Goal: Information Seeking & Learning: Understand process/instructions

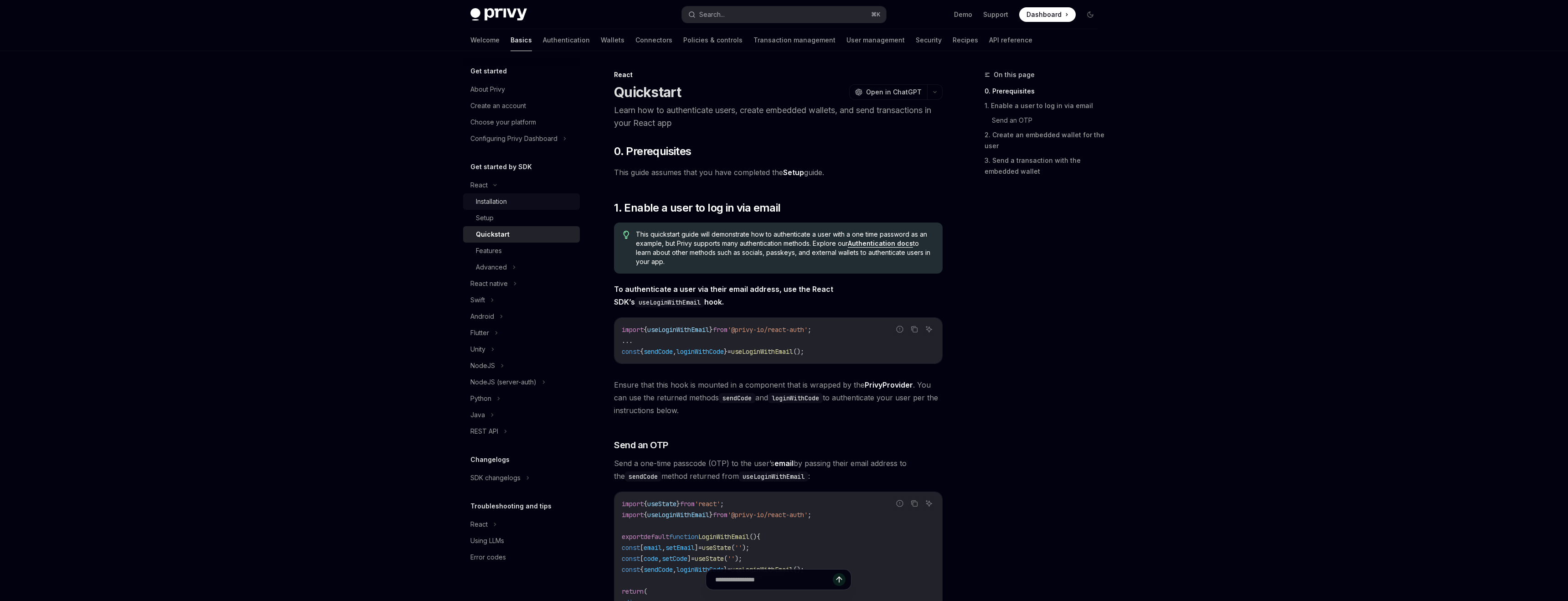
click at [486, 202] on div "Installation" at bounding box center [491, 202] width 31 height 11
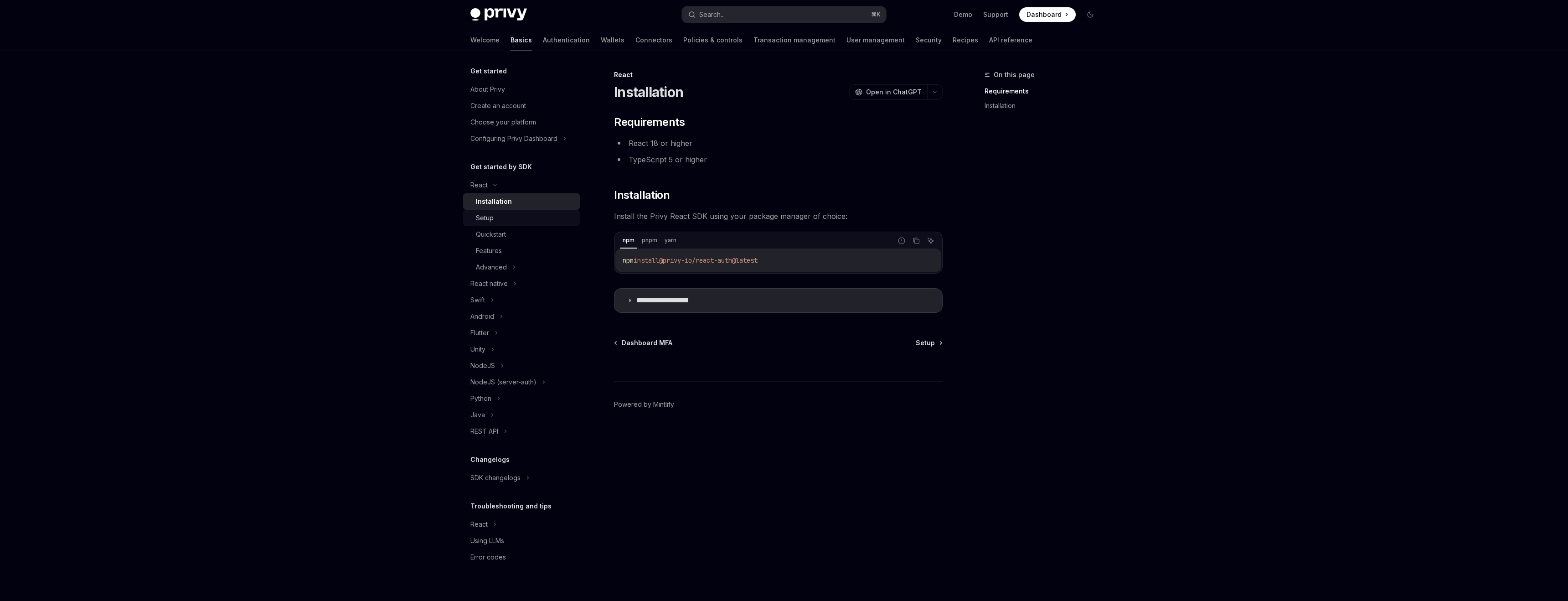
click at [482, 217] on div "Setup" at bounding box center [485, 218] width 18 height 11
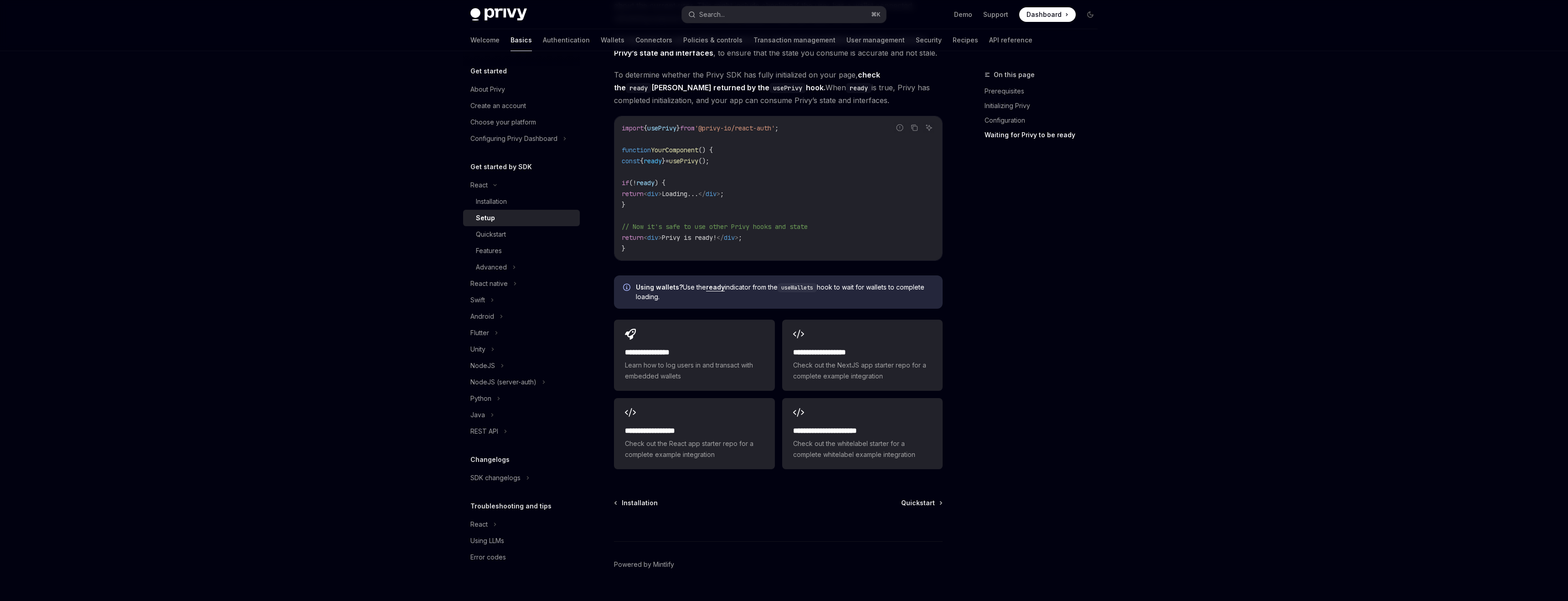
scroll to position [977, 0]
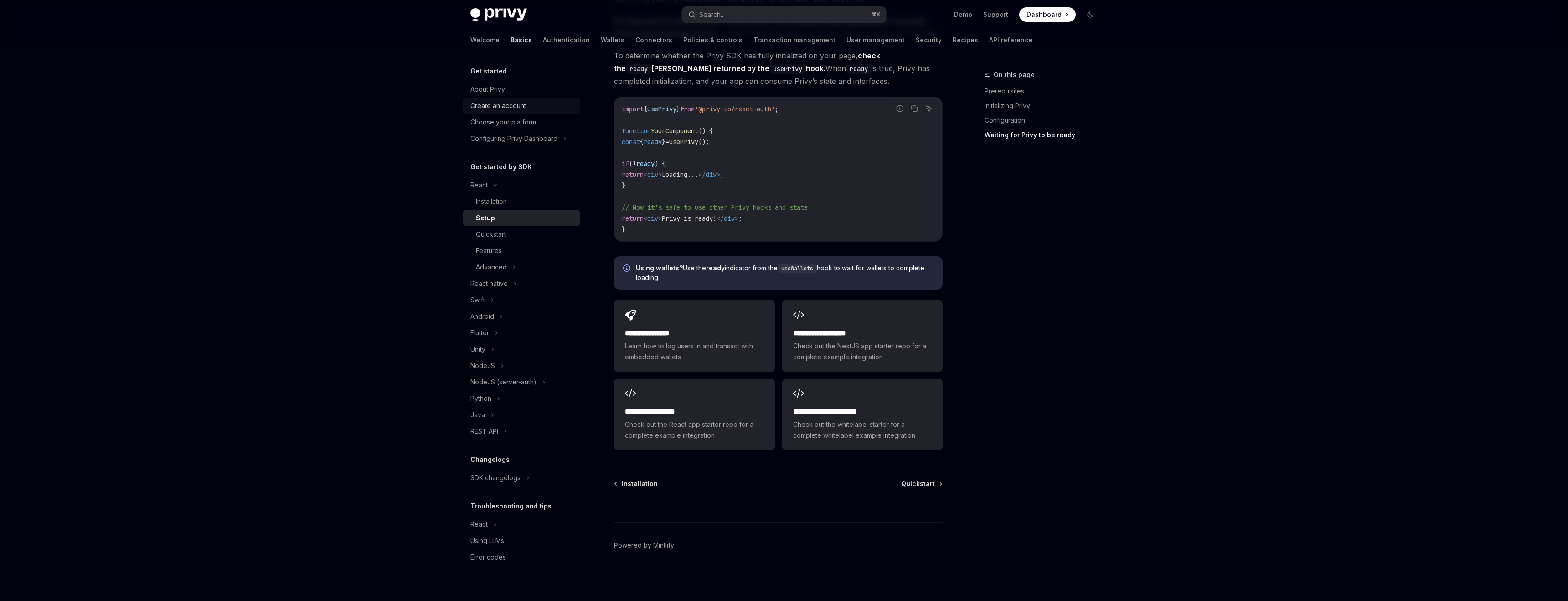
click at [488, 105] on div "Create an account" at bounding box center [498, 106] width 55 height 11
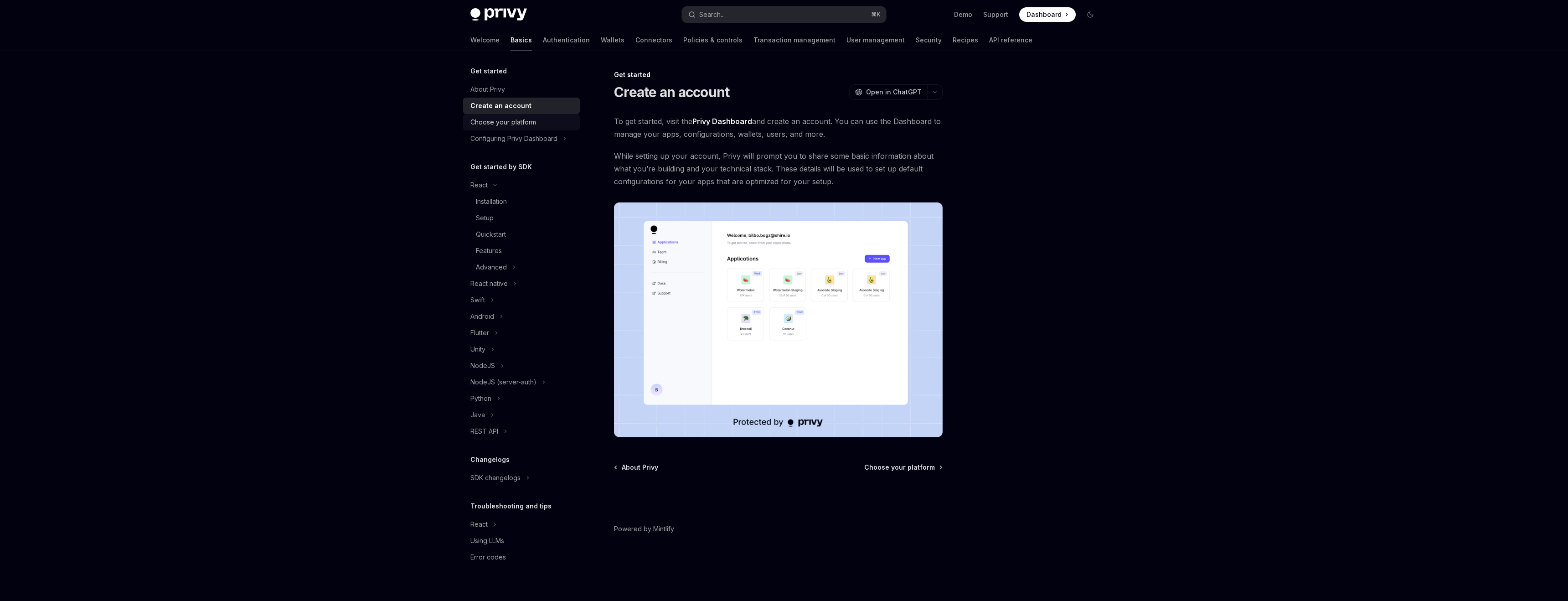
click at [512, 124] on div "Choose your platform" at bounding box center [503, 122] width 66 height 11
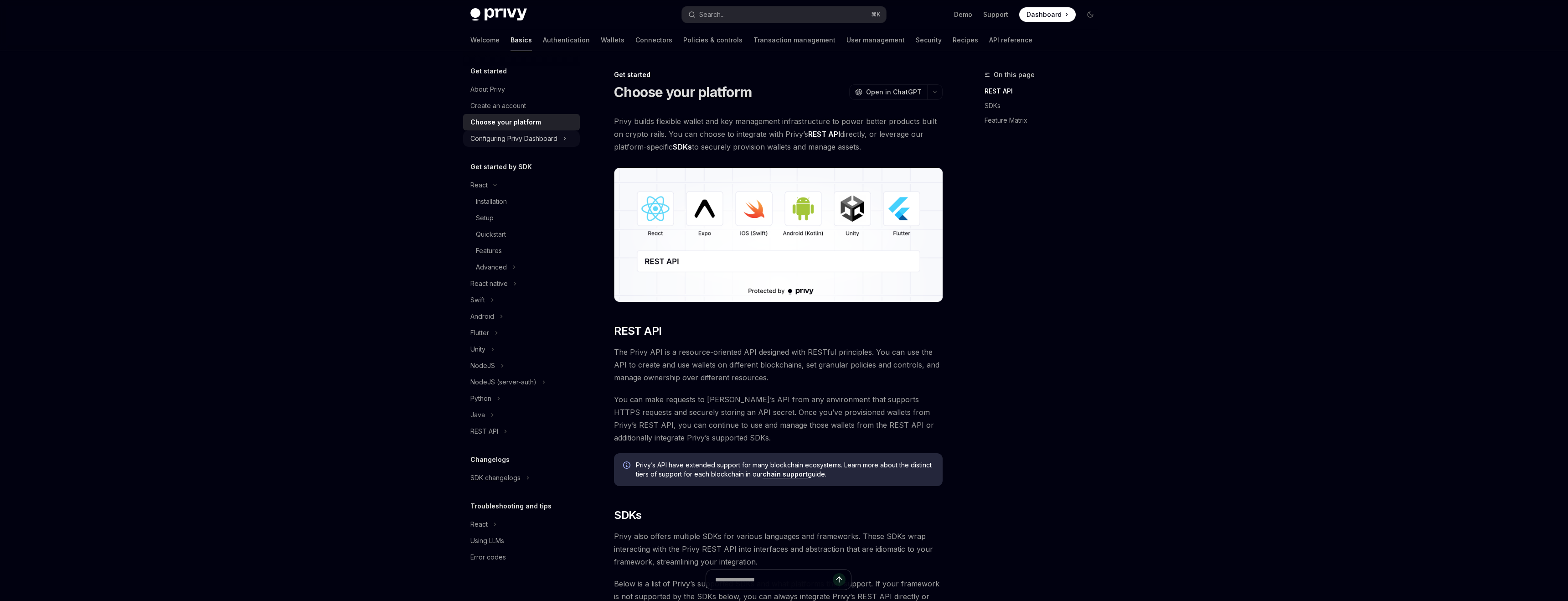
click at [514, 138] on div "Configuring Privy Dashboard" at bounding box center [514, 139] width 87 height 11
type textarea "*"
